Goal: Task Accomplishment & Management: Manage account settings

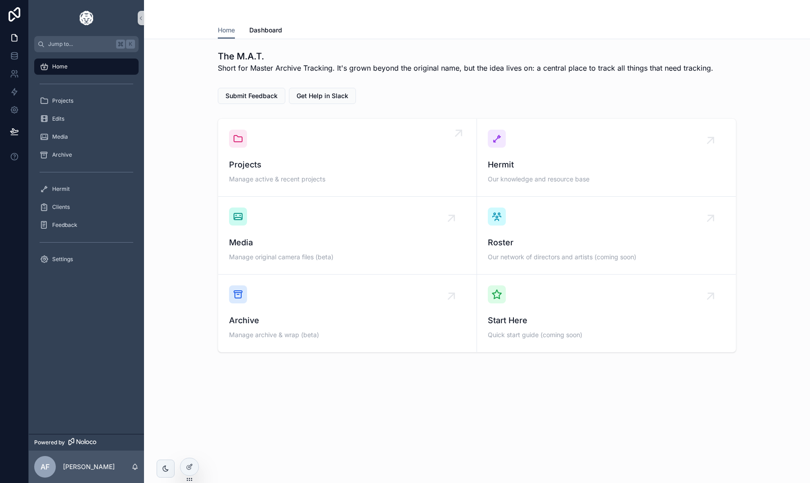
click at [262, 152] on div "Projects Manage active & recent projects" at bounding box center [347, 158] width 237 height 56
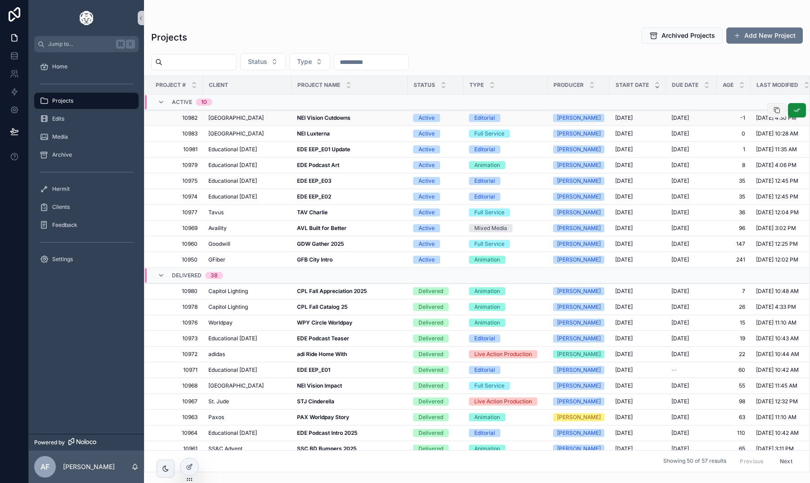
click at [775, 110] on icon "scrollable content" at bounding box center [776, 110] width 7 height 7
